Goal: Transaction & Acquisition: Purchase product/service

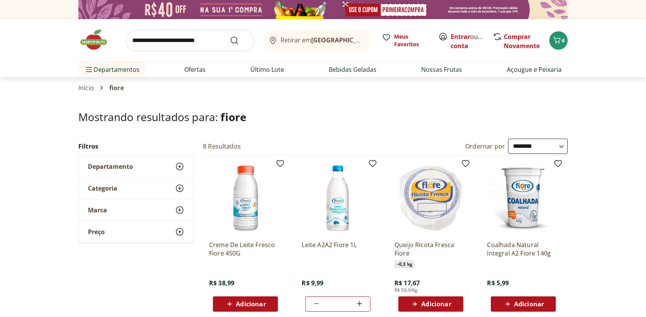
select select "**********"
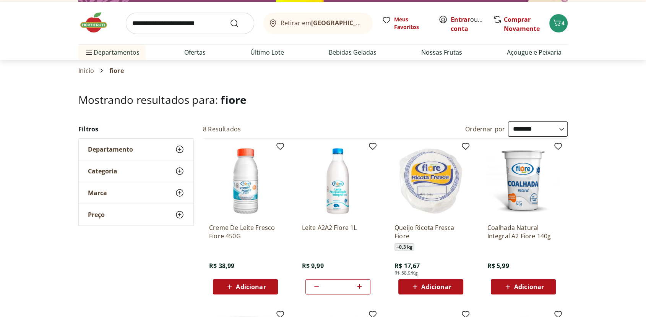
scroll to position [17, 0]
click at [88, 23] on img at bounding box center [97, 22] width 38 height 23
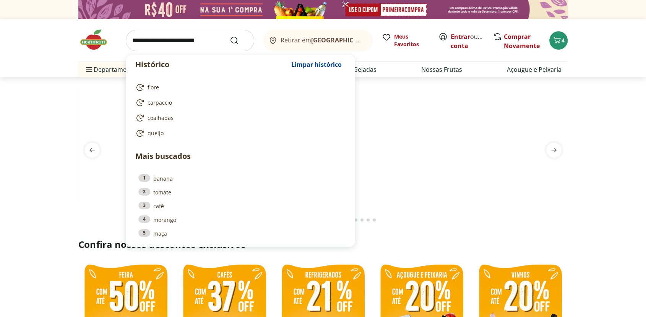
click at [208, 37] on input "search" at bounding box center [190, 40] width 128 height 21
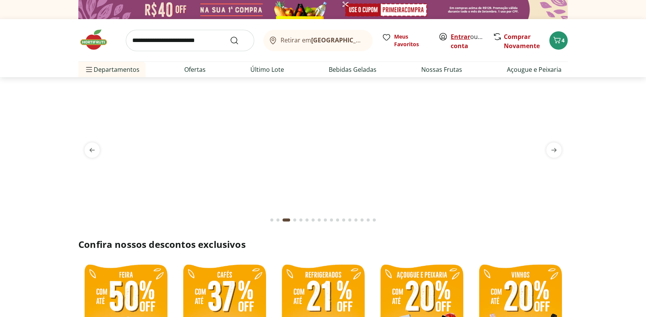
click at [460, 34] on link "Entrar" at bounding box center [461, 37] width 20 height 8
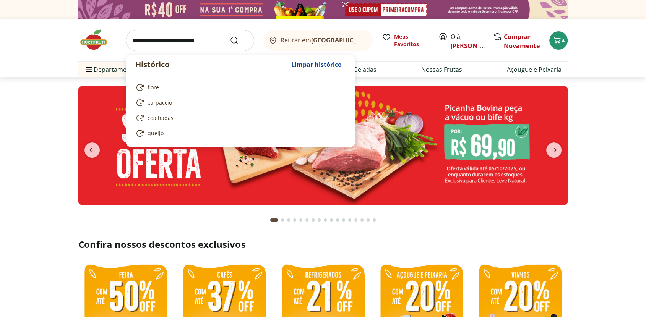
click at [179, 42] on input "search" at bounding box center [190, 40] width 128 height 21
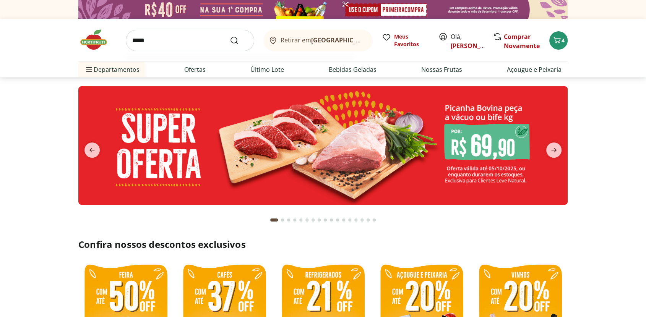
type input "*****"
click at [230, 36] on button "Submit Search" at bounding box center [239, 40] width 18 height 9
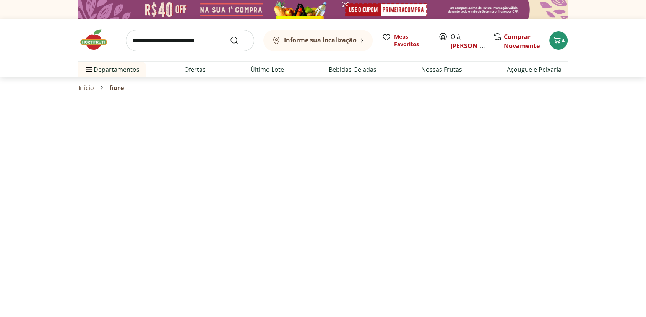
select select "**********"
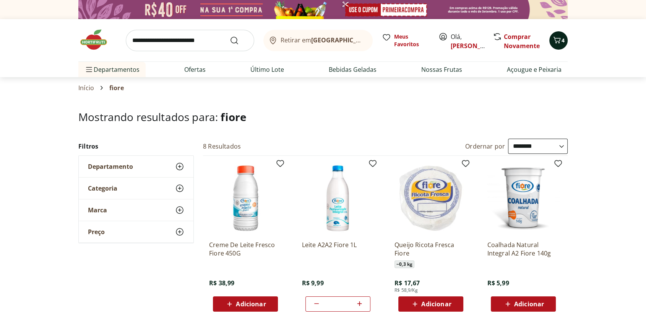
click at [559, 40] on icon "Carrinho" at bounding box center [557, 40] width 9 height 9
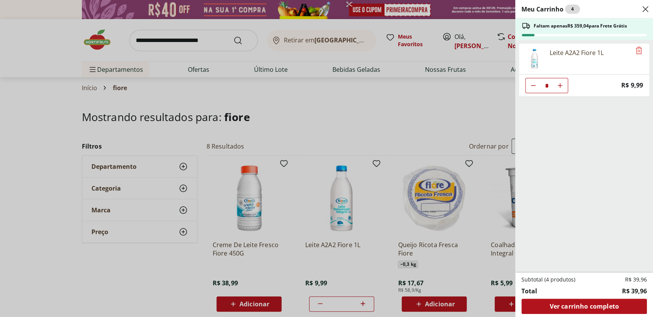
click at [646, 7] on use "Close" at bounding box center [645, 9] width 9 height 9
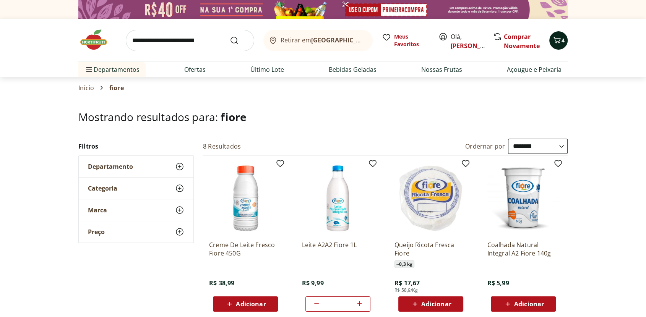
click at [557, 42] on icon "Carrinho" at bounding box center [557, 40] width 9 height 9
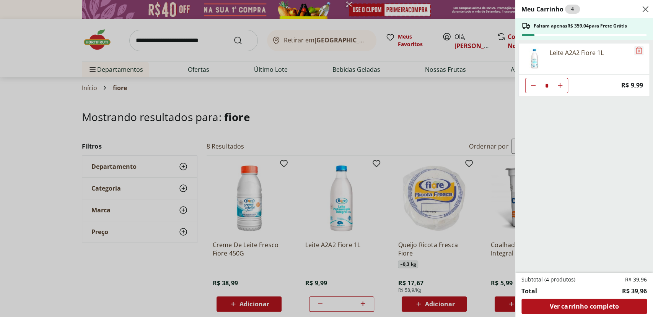
click at [636, 51] on icon "Remove" at bounding box center [639, 50] width 6 height 7
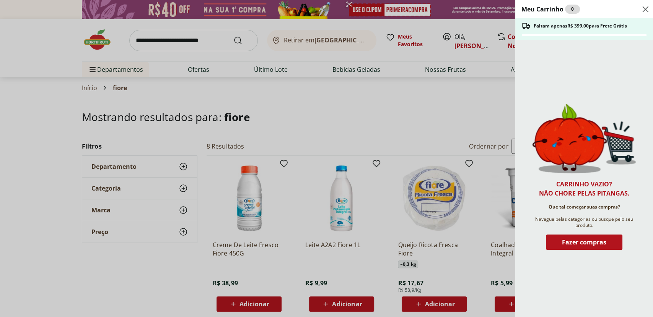
click at [644, 9] on use "Close" at bounding box center [645, 9] width 9 height 9
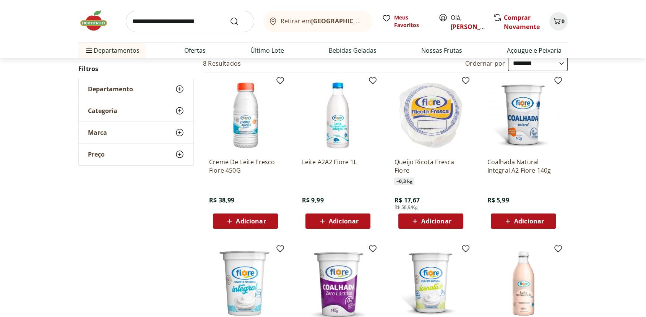
scroll to position [81, 0]
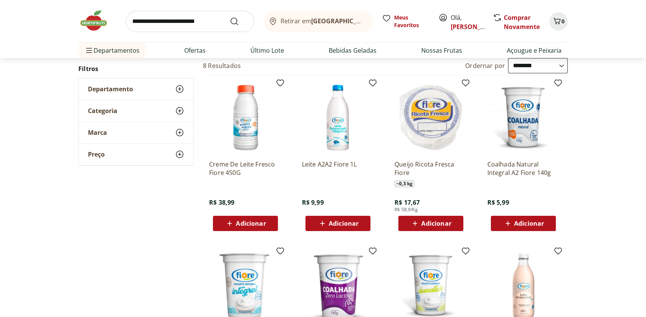
click at [342, 222] on span "Adicionar" at bounding box center [344, 224] width 30 height 6
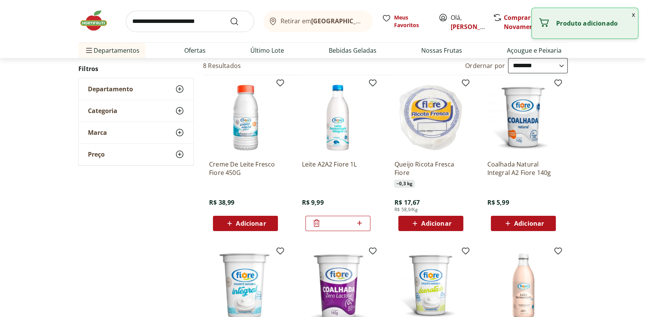
click at [359, 224] on icon at bounding box center [359, 223] width 5 height 5
type input "*"
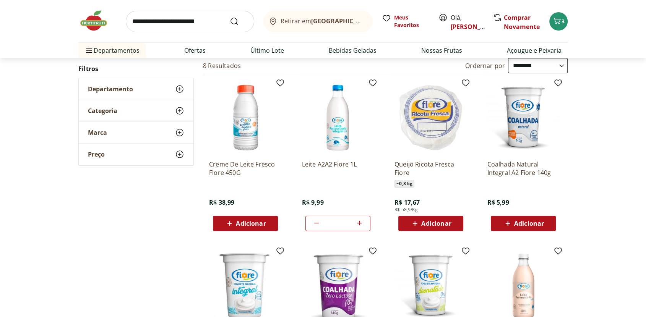
scroll to position [0, 0]
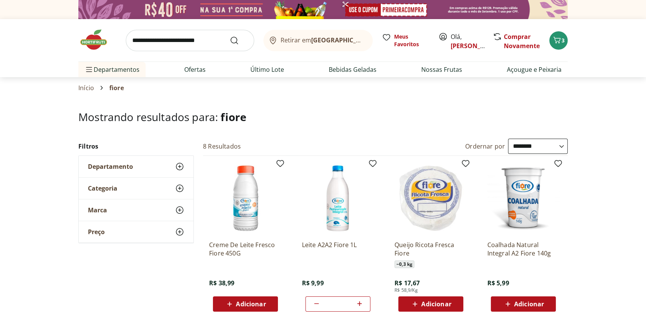
click at [94, 49] on img at bounding box center [97, 39] width 38 height 23
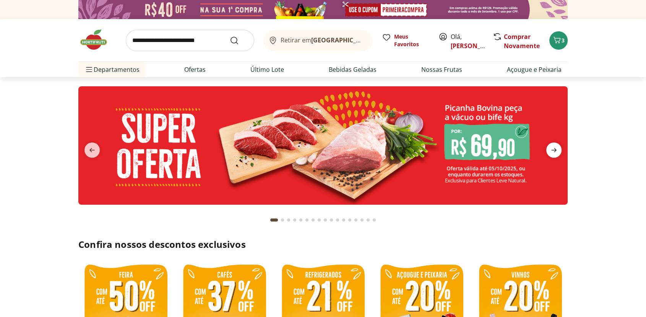
click at [554, 151] on icon "next" at bounding box center [554, 150] width 9 height 9
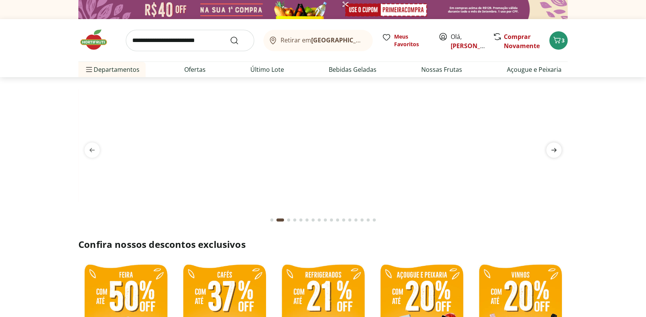
click at [554, 151] on icon "next" at bounding box center [554, 150] width 9 height 9
click at [554, 151] on icon "next" at bounding box center [553, 150] width 5 height 4
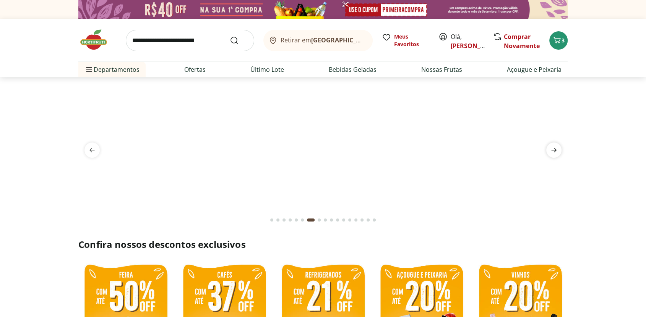
click at [554, 151] on icon "next" at bounding box center [553, 150] width 5 height 4
click at [554, 151] on icon "next" at bounding box center [554, 150] width 9 height 9
click at [553, 151] on icon "next" at bounding box center [554, 150] width 9 height 9
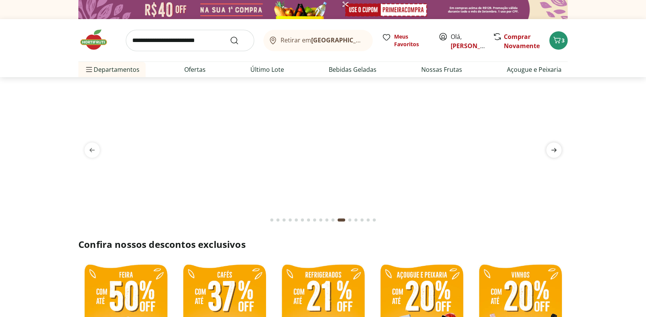
click at [553, 151] on icon "next" at bounding box center [554, 150] width 9 height 9
click at [560, 42] on icon "Carrinho" at bounding box center [557, 40] width 7 height 7
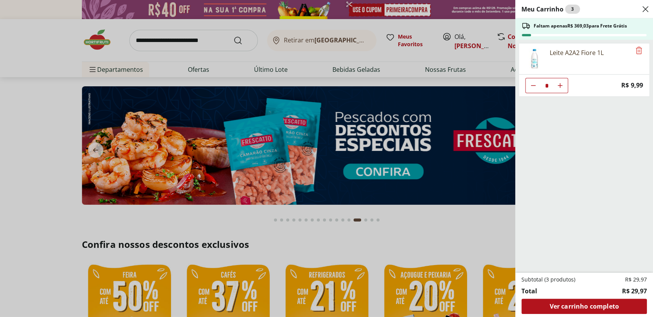
click at [645, 8] on use "Close" at bounding box center [645, 9] width 9 height 9
